Goal: Check status: Check status

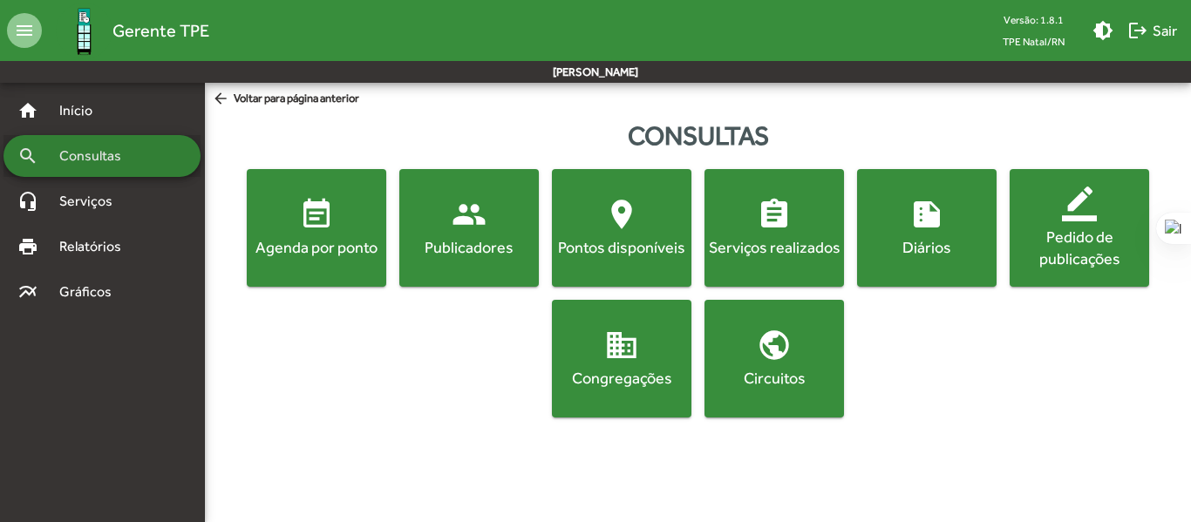
click at [110, 148] on span "Consultas" at bounding box center [96, 156] width 95 height 21
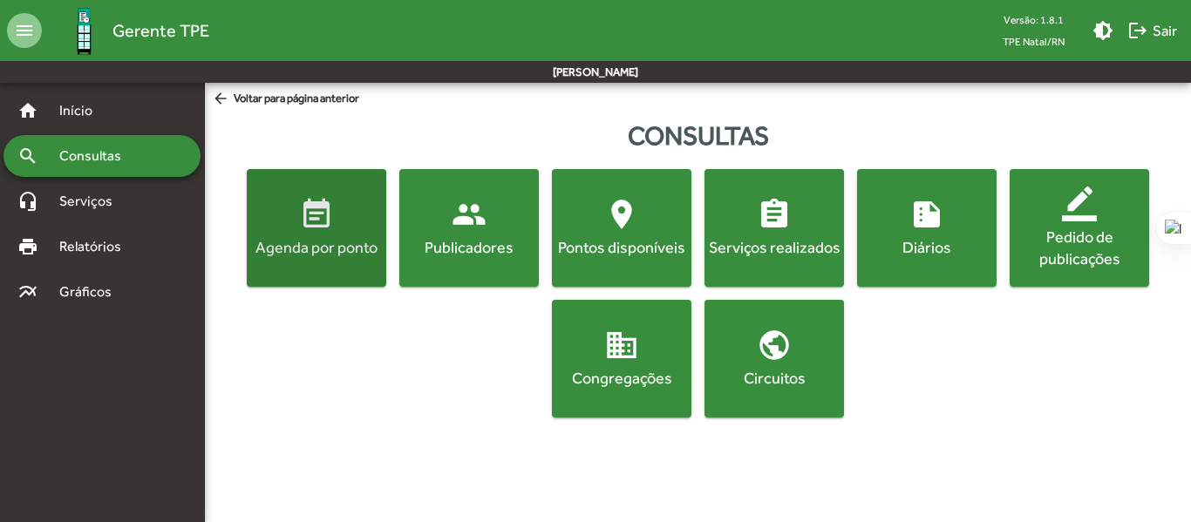
click at [329, 229] on mat-icon "event_note" at bounding box center [316, 214] width 35 height 35
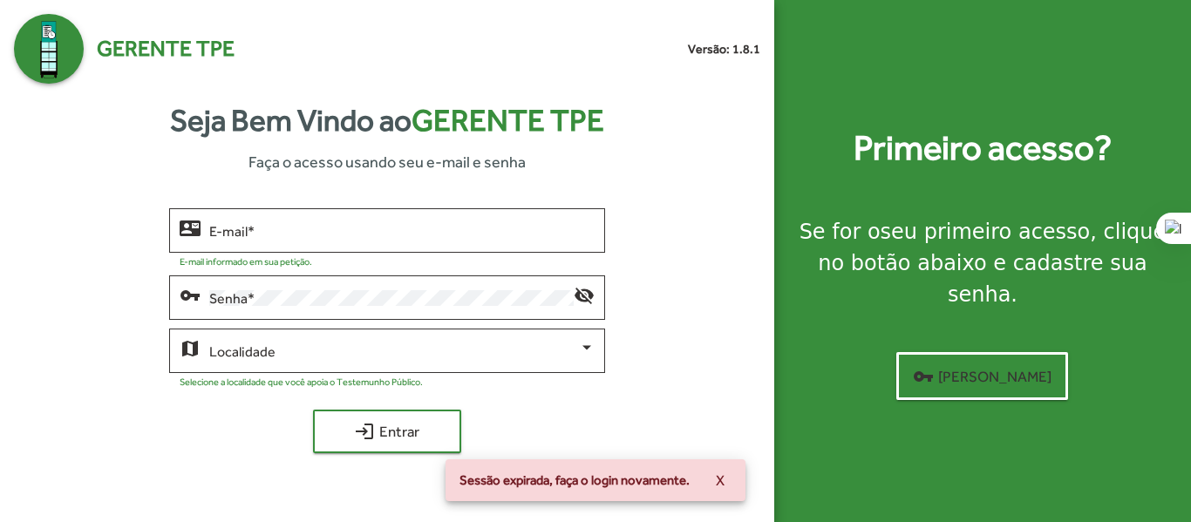
type input "**********"
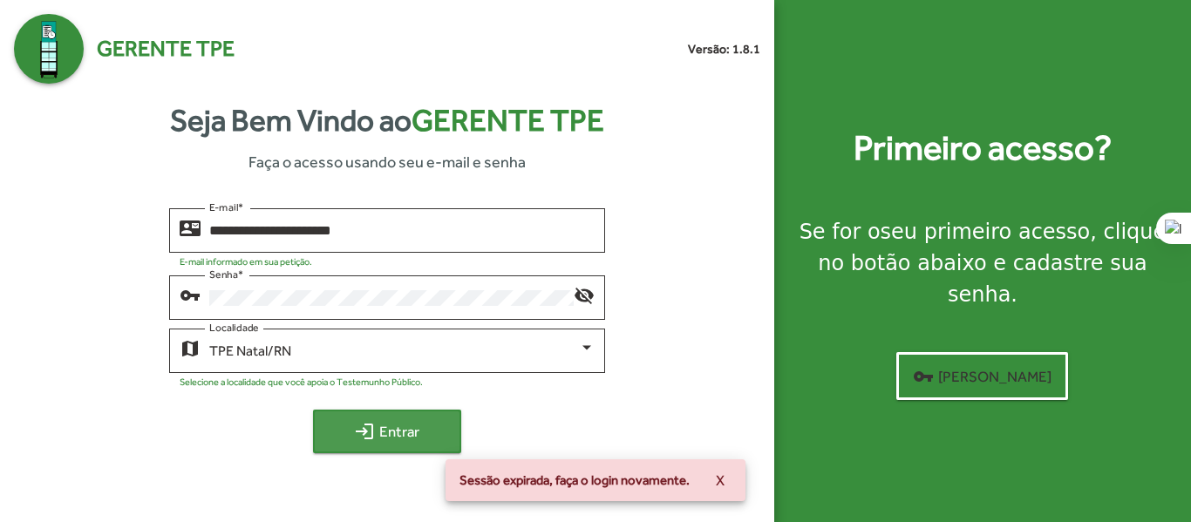
click at [400, 417] on span "login Entrar" at bounding box center [387, 431] width 117 height 31
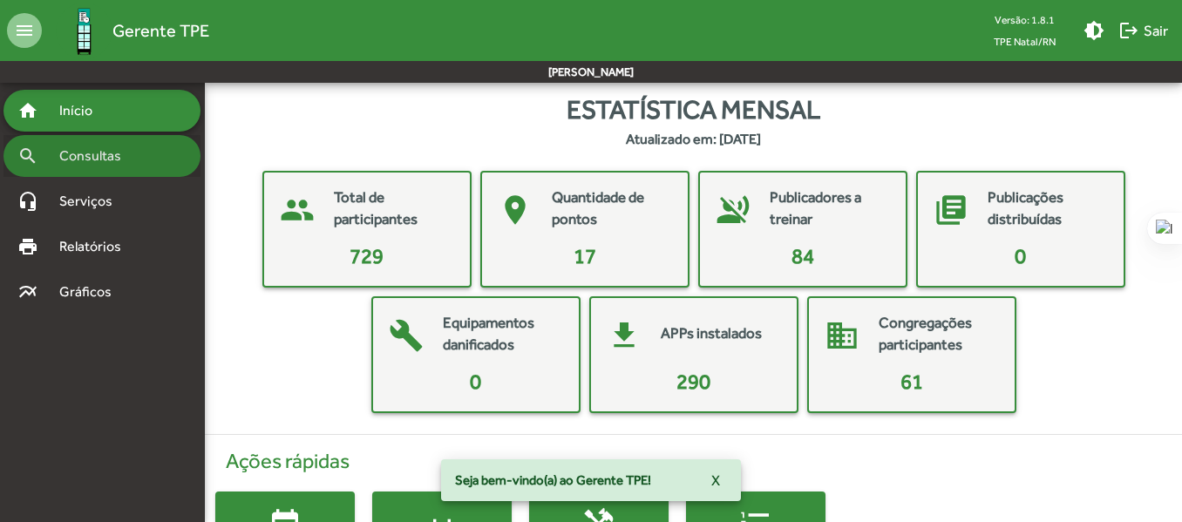
click at [93, 145] on div "search Consultas" at bounding box center [101, 156] width 197 height 42
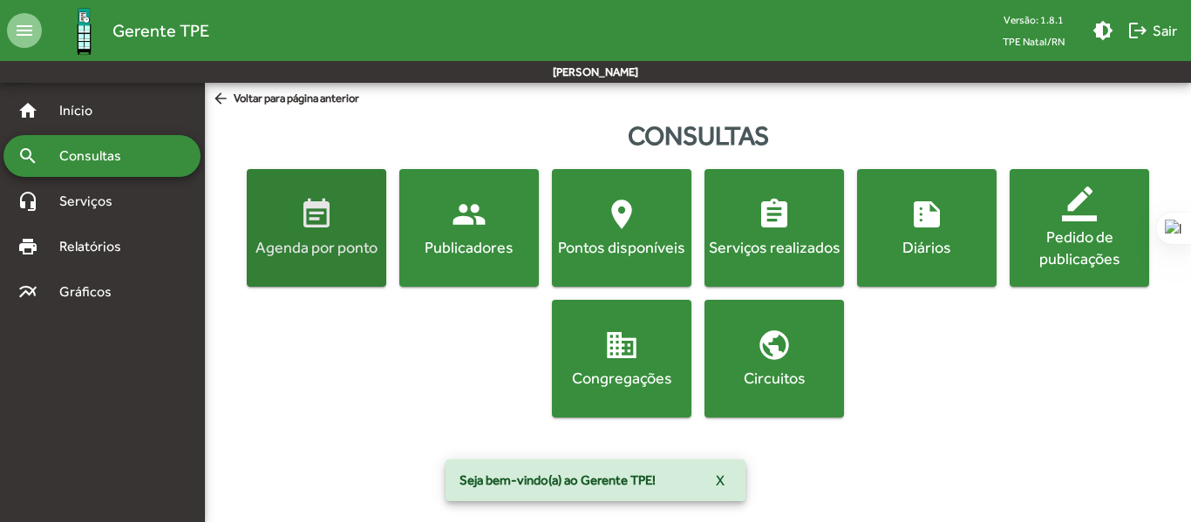
click at [298, 225] on span "event_note Agenda por ponto" at bounding box center [316, 227] width 132 height 61
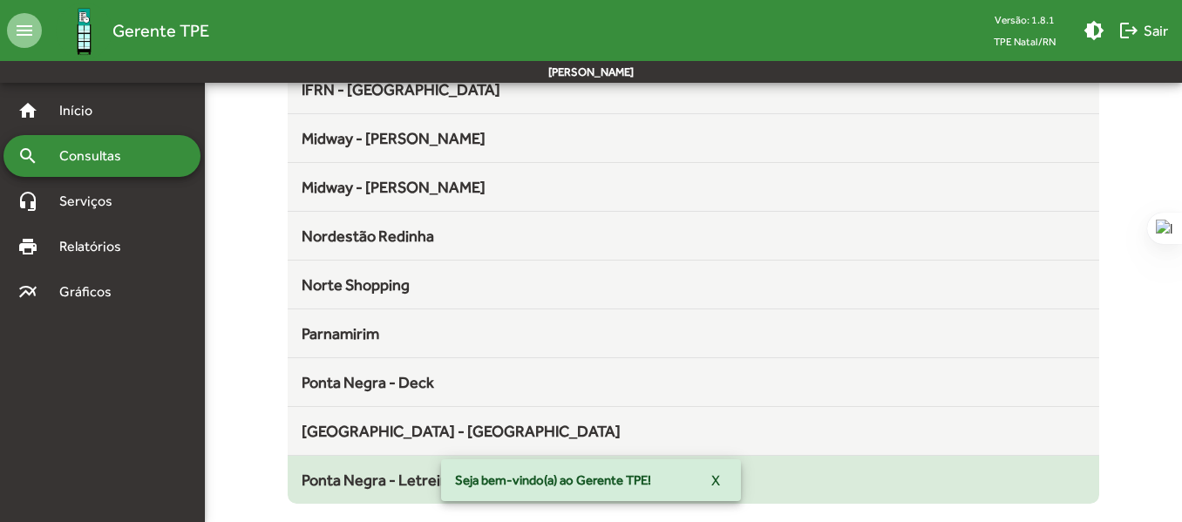
scroll to position [544, 0]
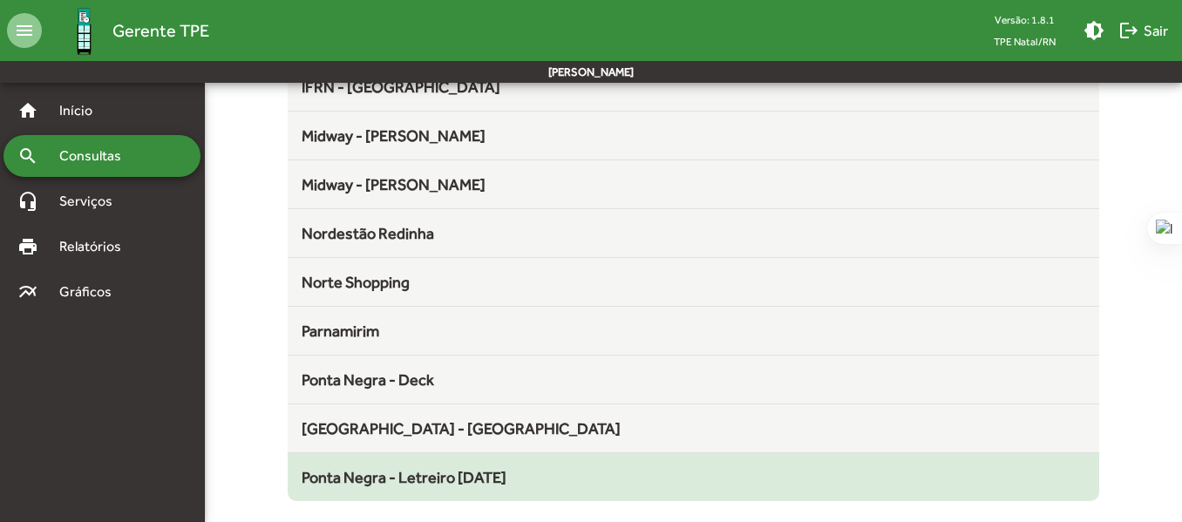
click at [426, 471] on span "Ponta Negra - Letreiro [DATE]" at bounding box center [404, 477] width 205 height 18
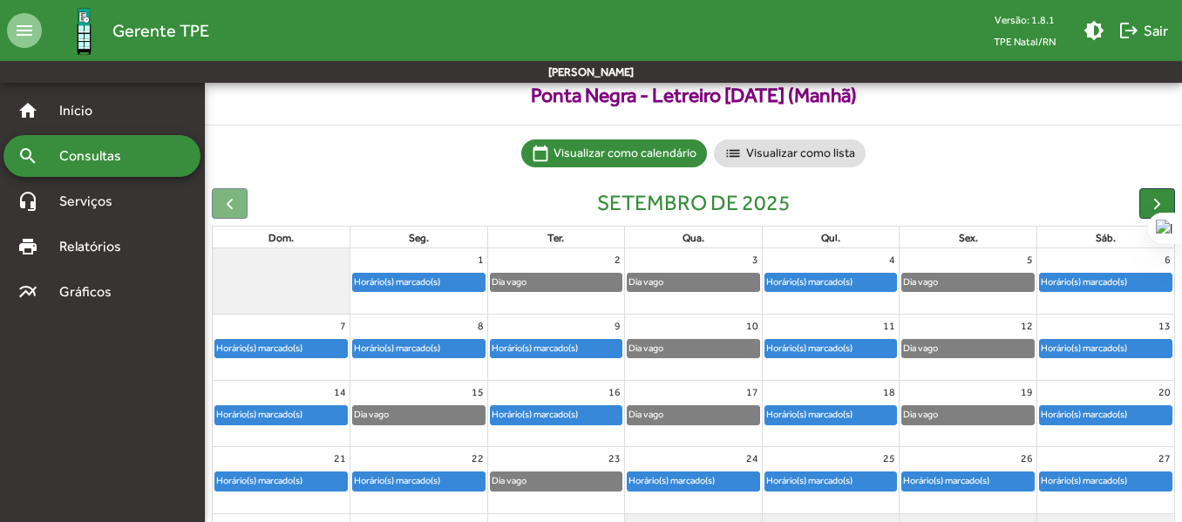
scroll to position [200, 0]
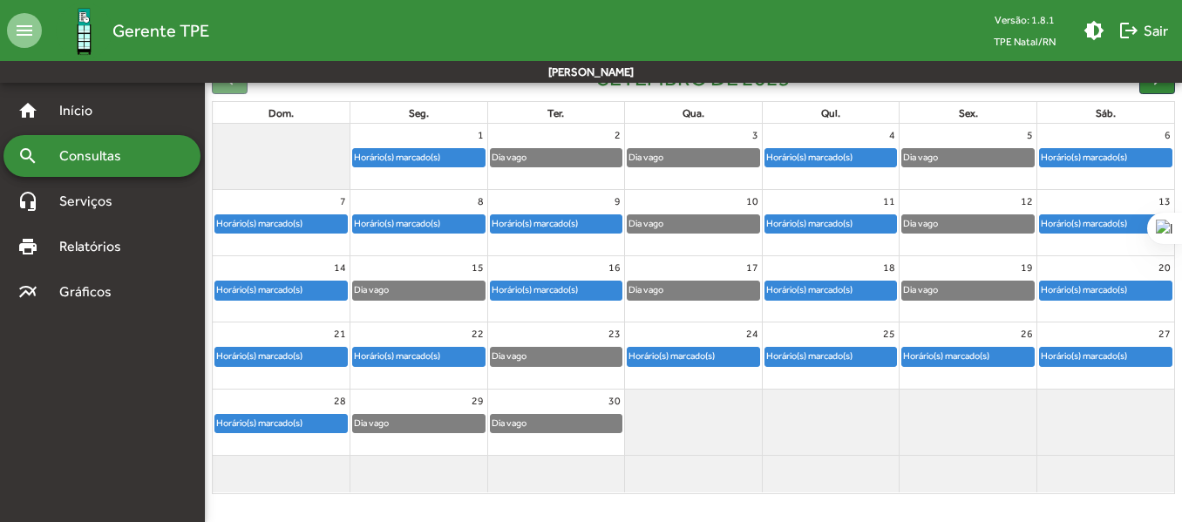
click at [433, 358] on div "Horário(s) marcado(s)" at bounding box center [397, 356] width 88 height 17
click at [711, 358] on div "Horário(s) marcado(s)" at bounding box center [672, 356] width 88 height 17
click at [847, 352] on div "Horário(s) marcado(s)" at bounding box center [809, 356] width 88 height 17
click at [961, 357] on div "Horário(s) marcado(s)" at bounding box center [946, 356] width 88 height 17
